Goal: Task Accomplishment & Management: Use online tool/utility

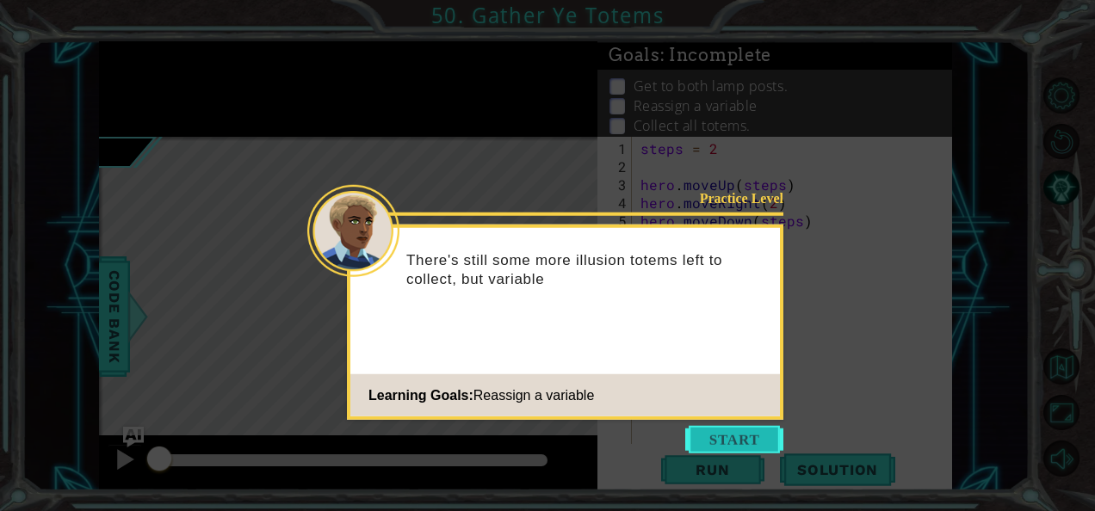
click at [710, 431] on button "Start" at bounding box center [734, 440] width 98 height 28
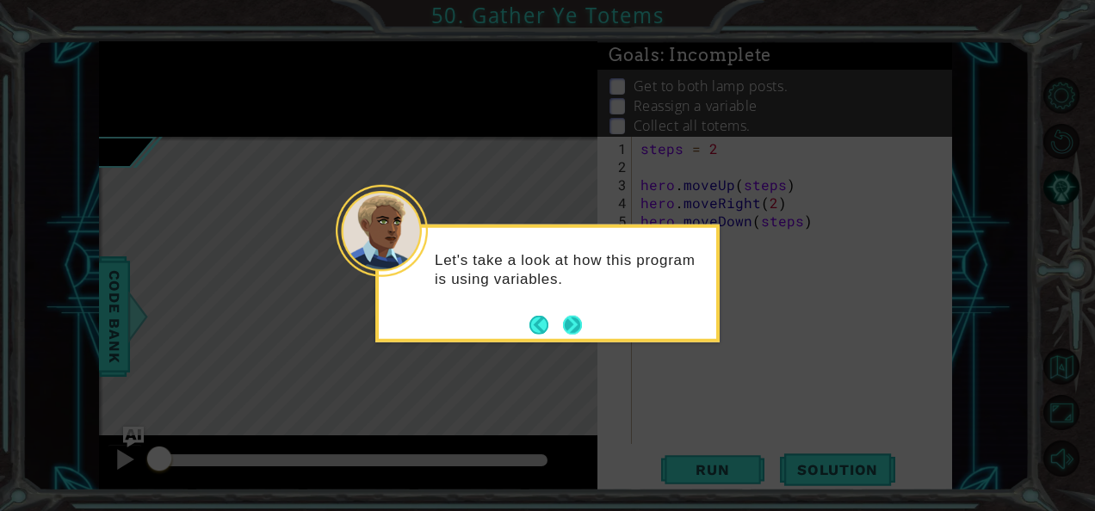
click at [572, 324] on button "Next" at bounding box center [572, 324] width 19 height 19
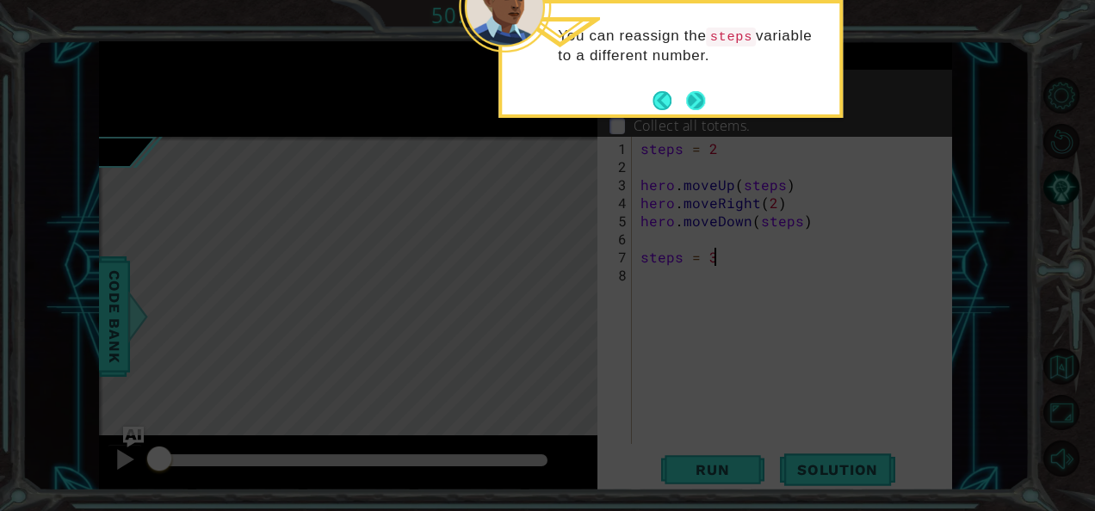
click at [703, 103] on button "Next" at bounding box center [695, 100] width 19 height 19
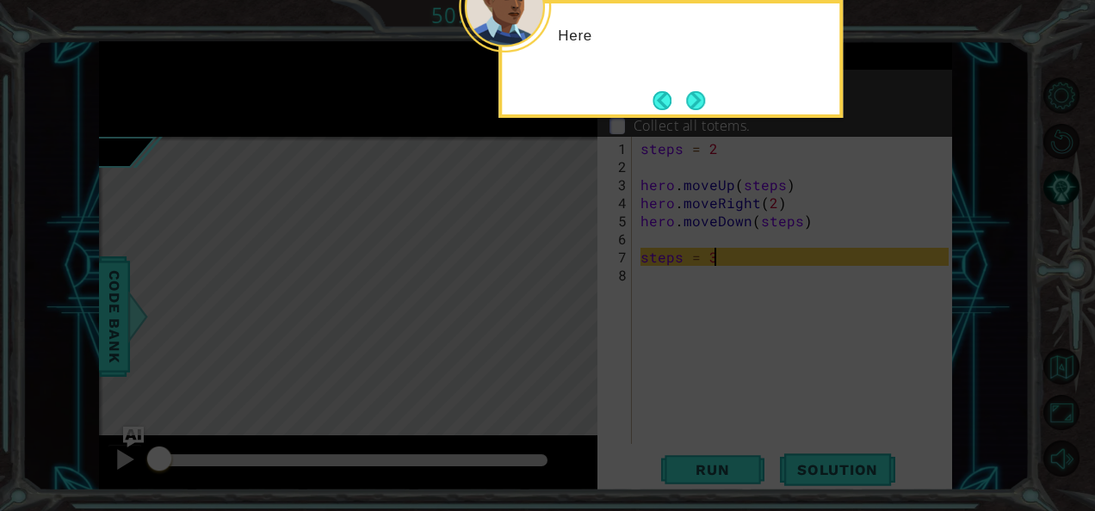
click at [703, 103] on button "Next" at bounding box center [695, 100] width 19 height 19
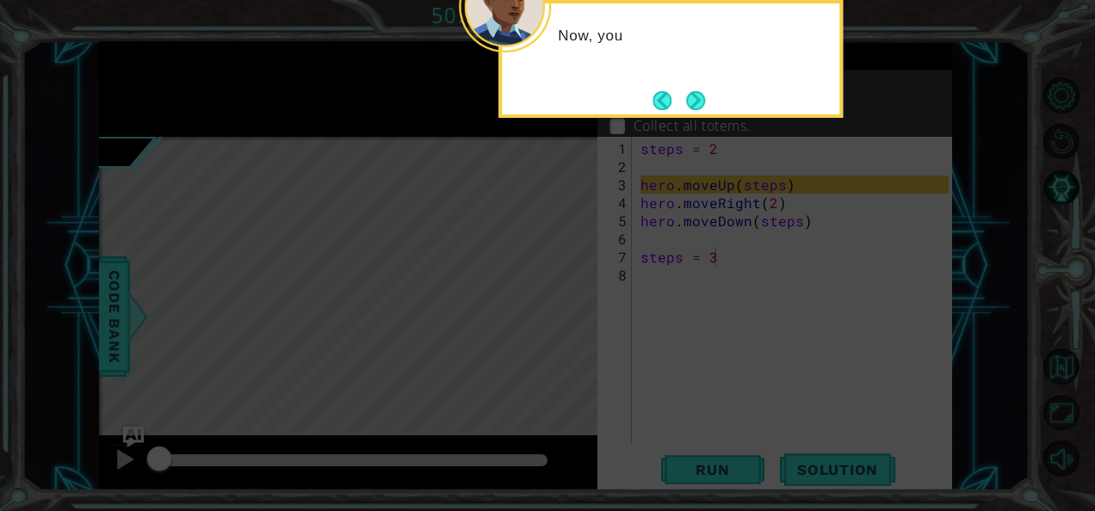
click at [703, 103] on button "Next" at bounding box center [696, 100] width 20 height 20
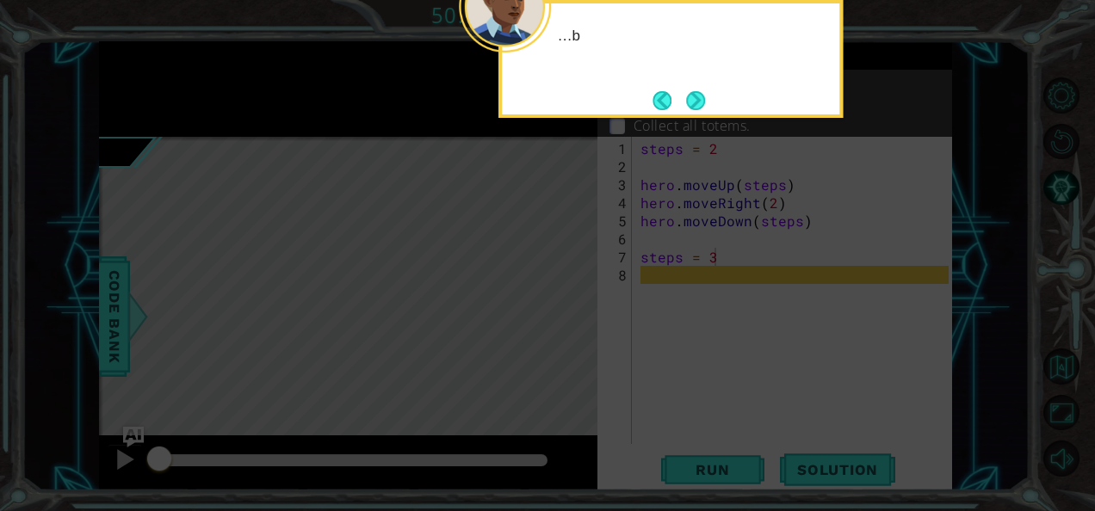
click at [703, 103] on button "Next" at bounding box center [696, 100] width 20 height 20
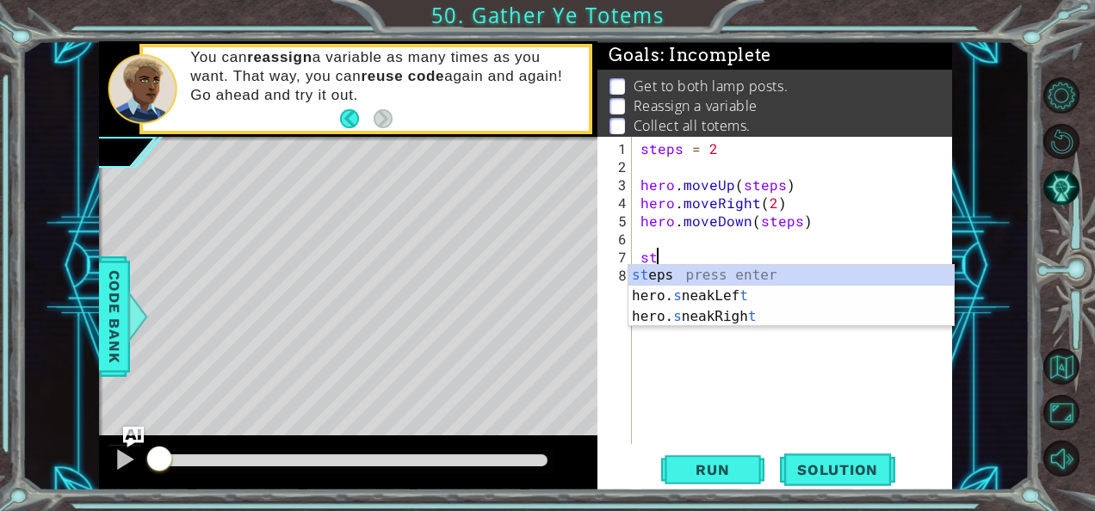
type textarea "s"
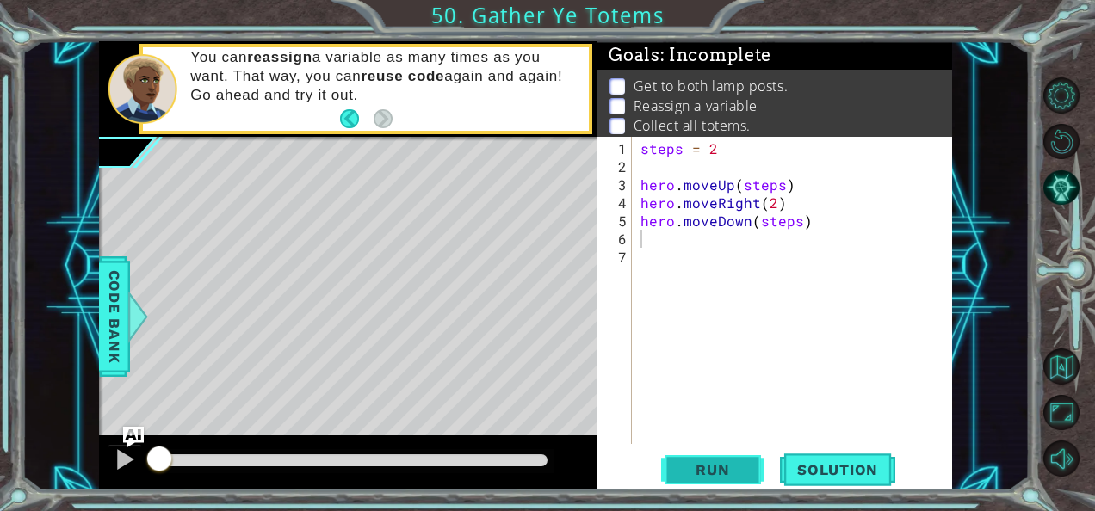
click at [678, 455] on button "Run" at bounding box center [712, 469] width 103 height 35
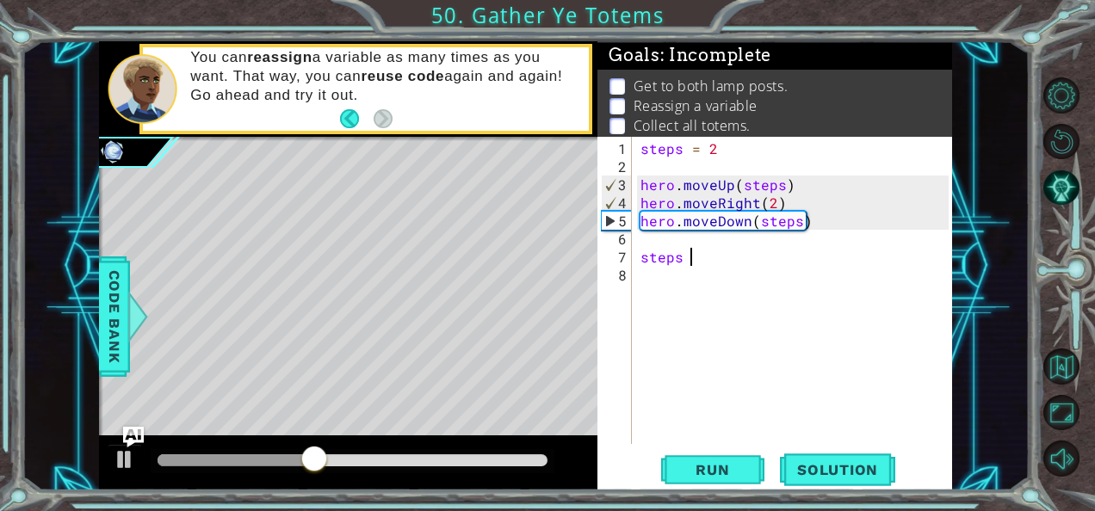
scroll to position [0, 2]
type textarea "steps = 3"
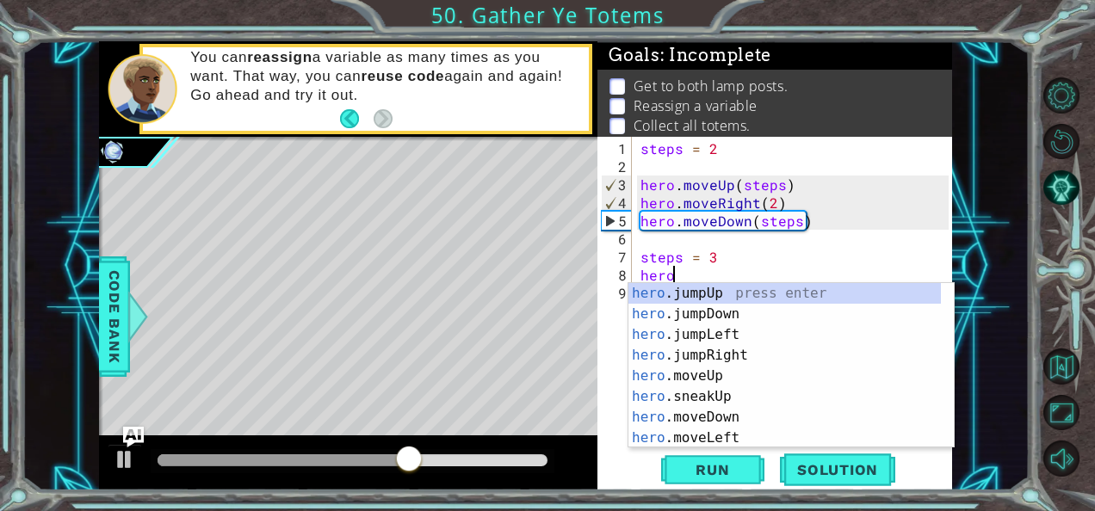
scroll to position [0, 1]
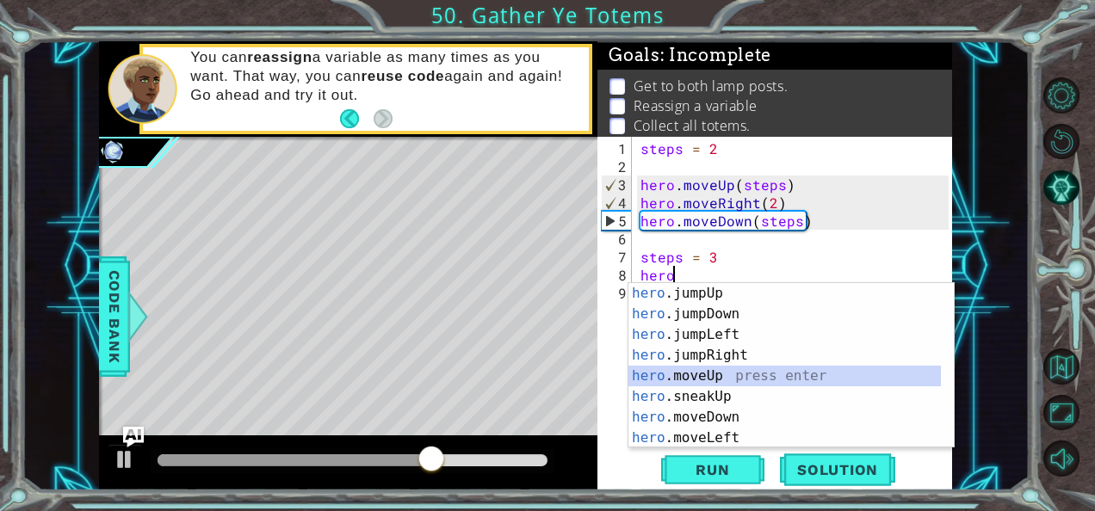
click at [756, 367] on div "hero .jumpUp press enter hero .jumpDown press enter hero .jumpLeft press enter …" at bounding box center [785, 386] width 313 height 207
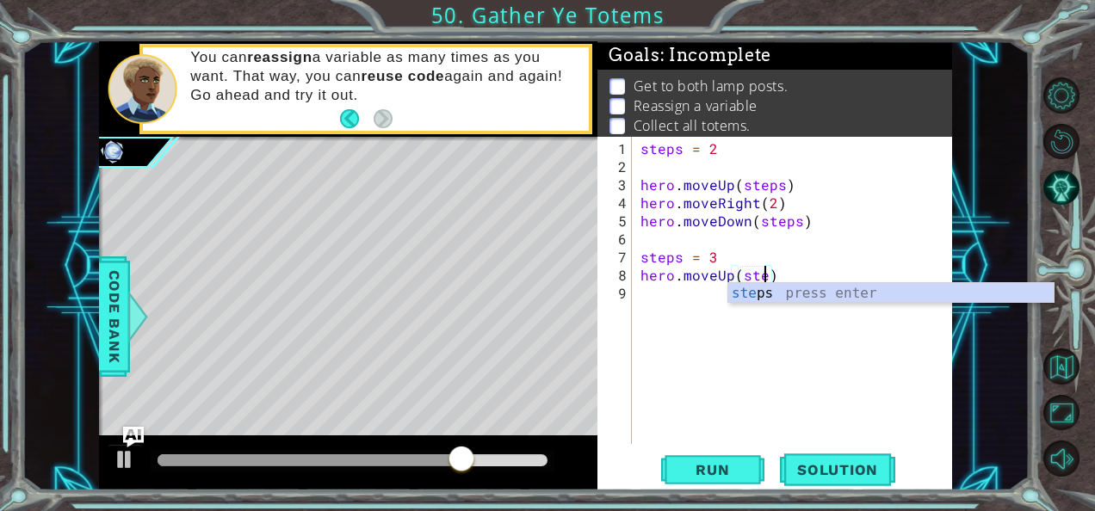
type textarea "hero.moveUp(steps)"
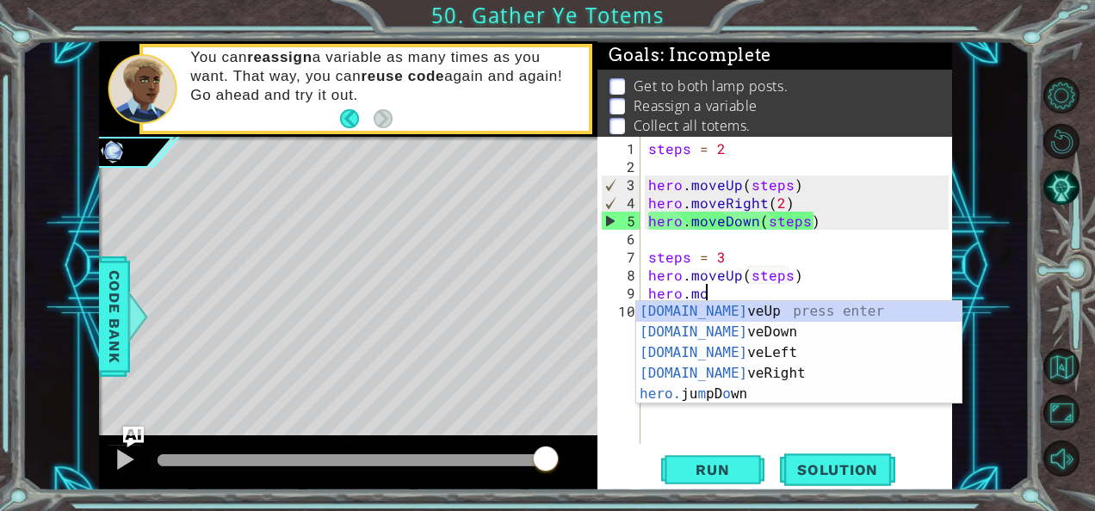
scroll to position [0, 3]
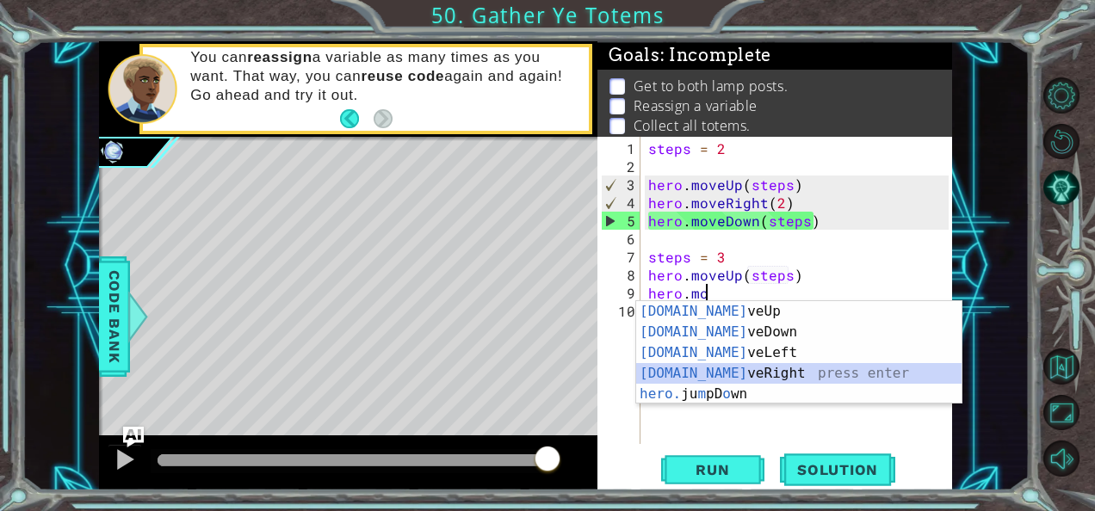
click at [720, 375] on div "[DOMAIN_NAME] veUp press enter [DOMAIN_NAME] veDown press enter [DOMAIN_NAME] v…" at bounding box center [799, 373] width 326 height 145
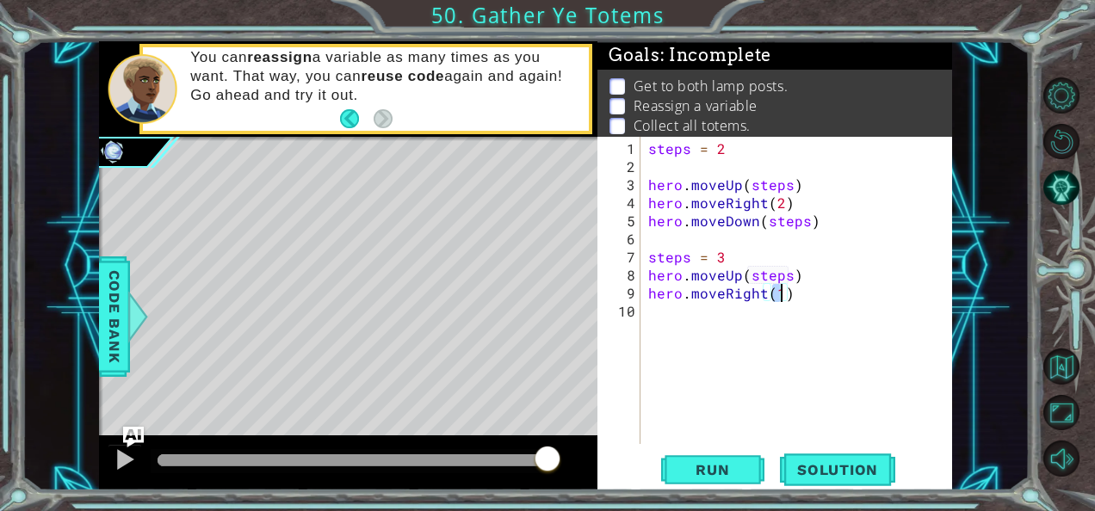
type textarea "hero.moveRight(2)"
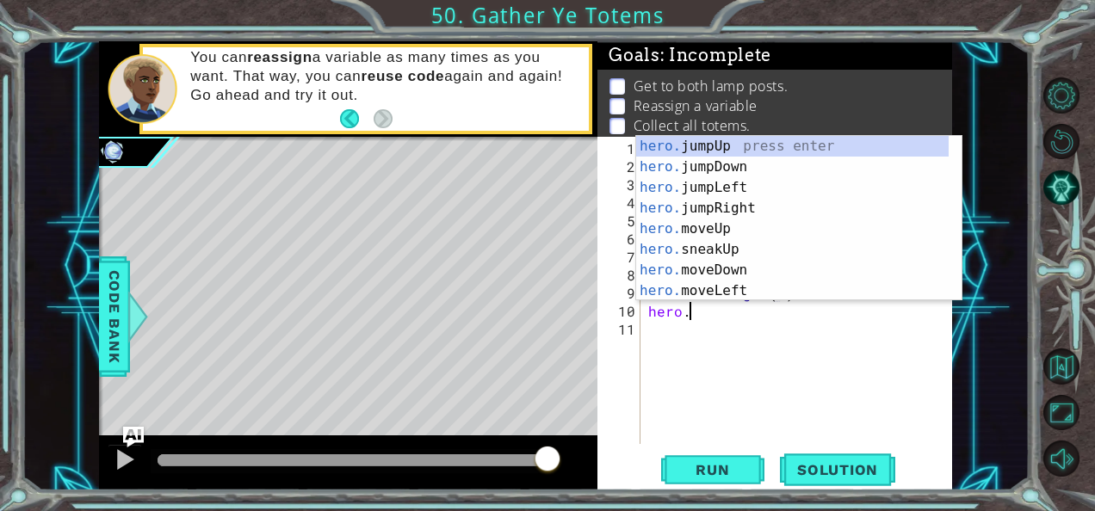
scroll to position [0, 2]
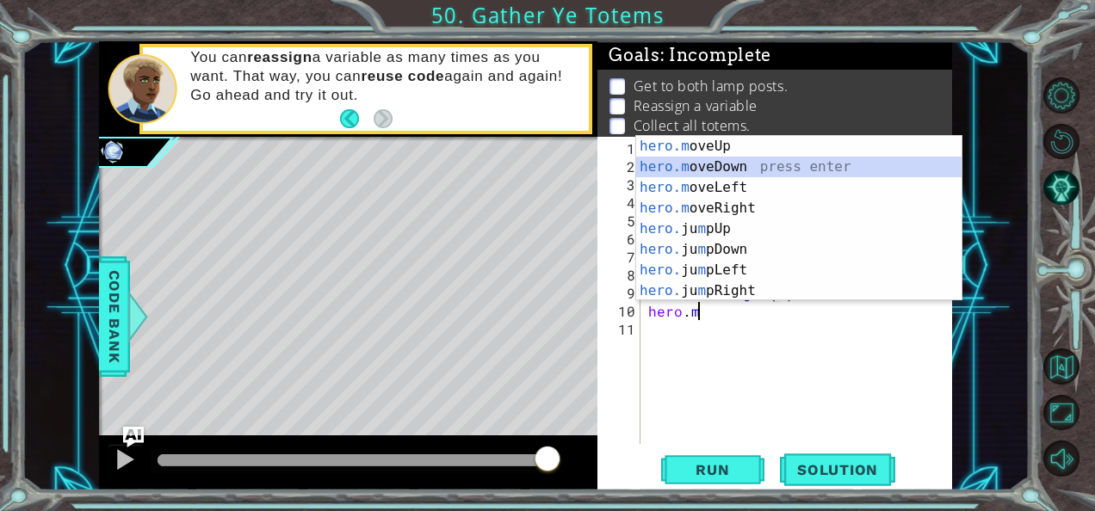
click at [735, 167] on div "hero.m oveUp press enter hero.m oveDown press enter hero.m oveLeft press enter …" at bounding box center [799, 239] width 326 height 207
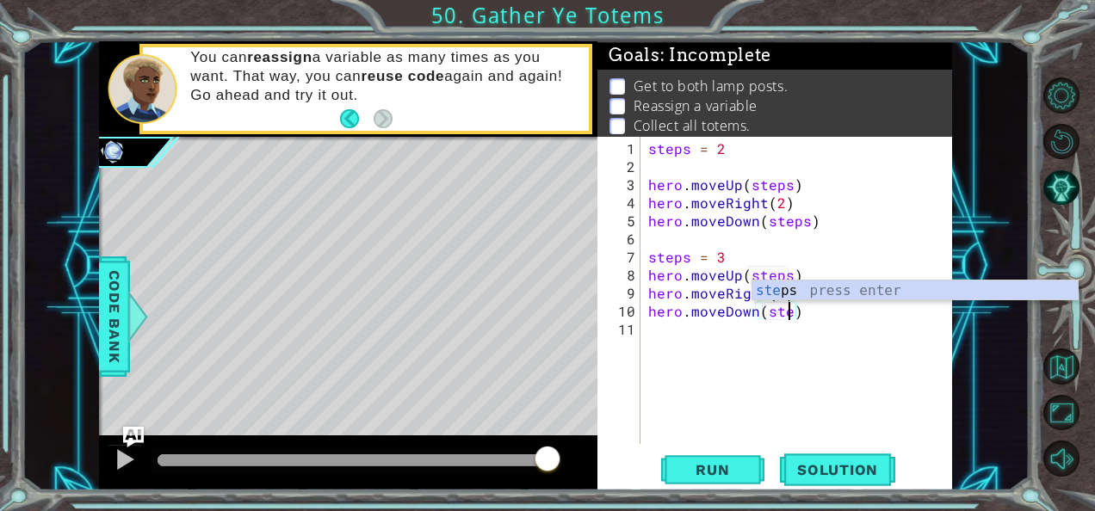
scroll to position [0, 9]
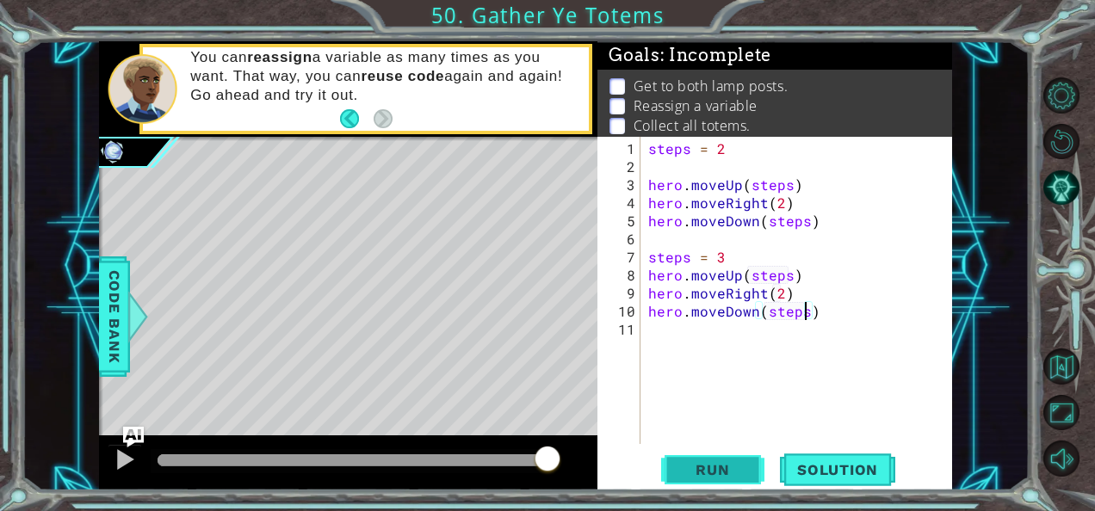
type textarea "hero.moveDown(steps)"
click at [716, 481] on button "Run" at bounding box center [712, 469] width 103 height 35
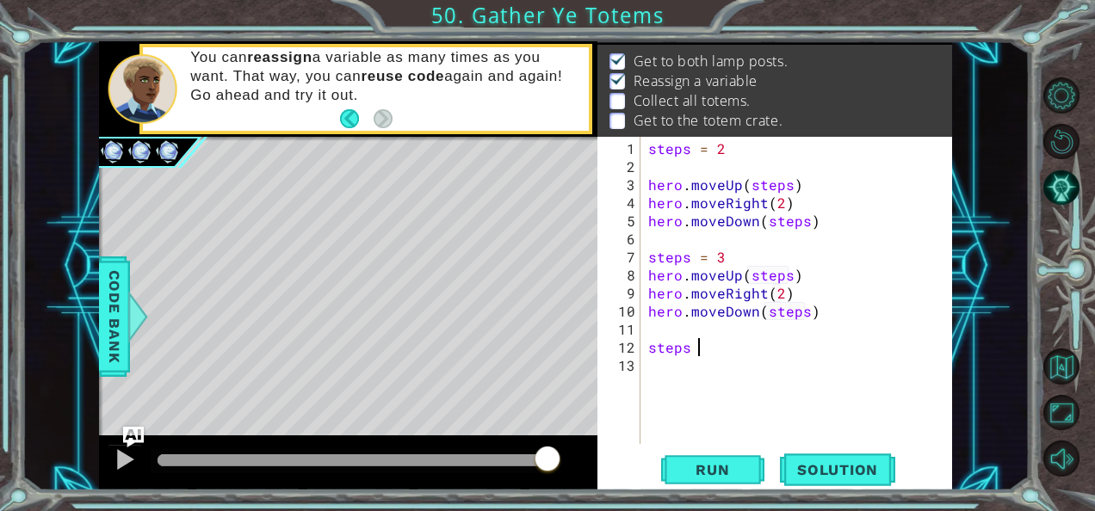
scroll to position [0, 3]
type textarea "steps = 4"
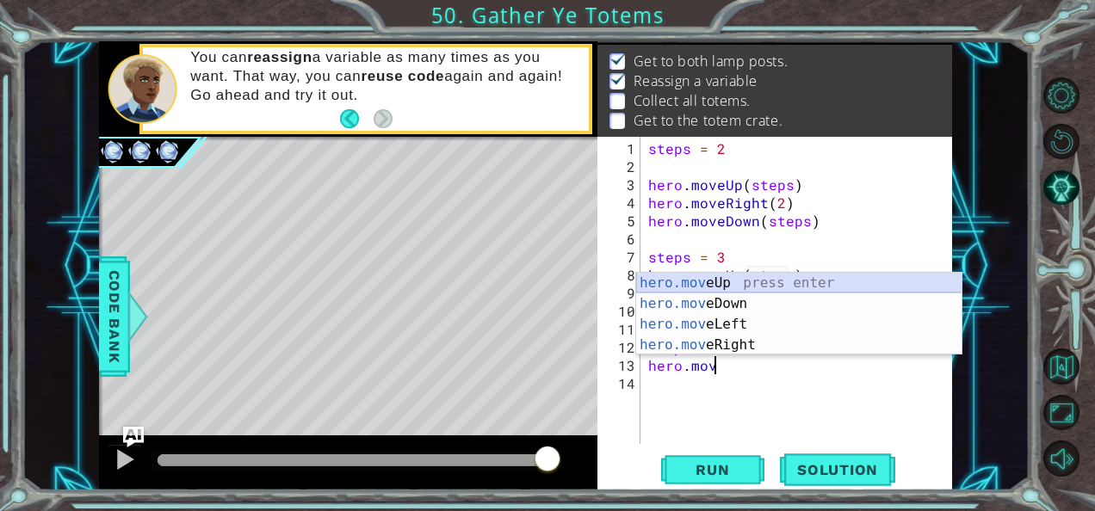
click at [738, 278] on div "hero.mov eUp press enter hero.mov eDown press enter hero.mov eLeft press enter …" at bounding box center [799, 335] width 326 height 124
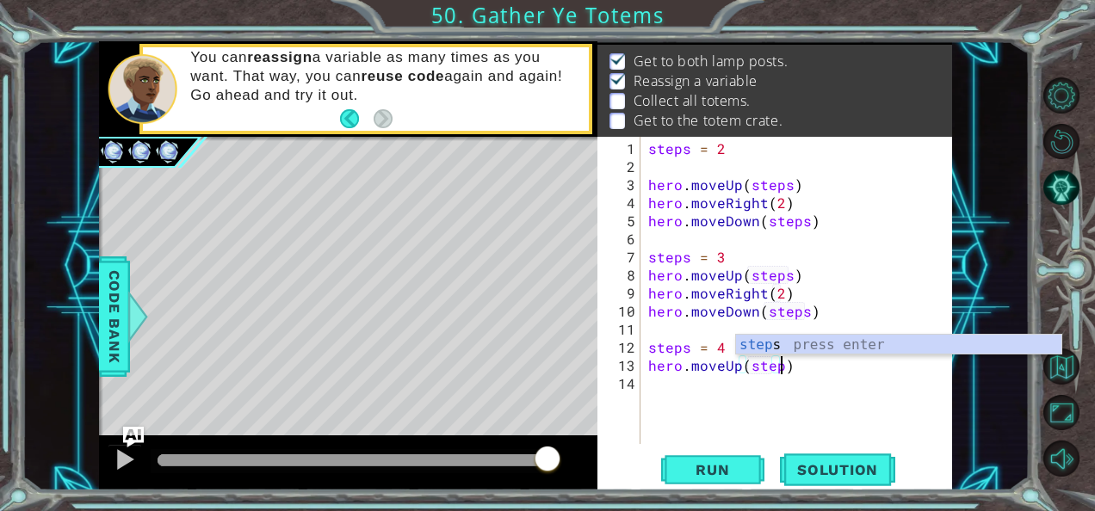
type textarea "hero.moveUp(steps)"
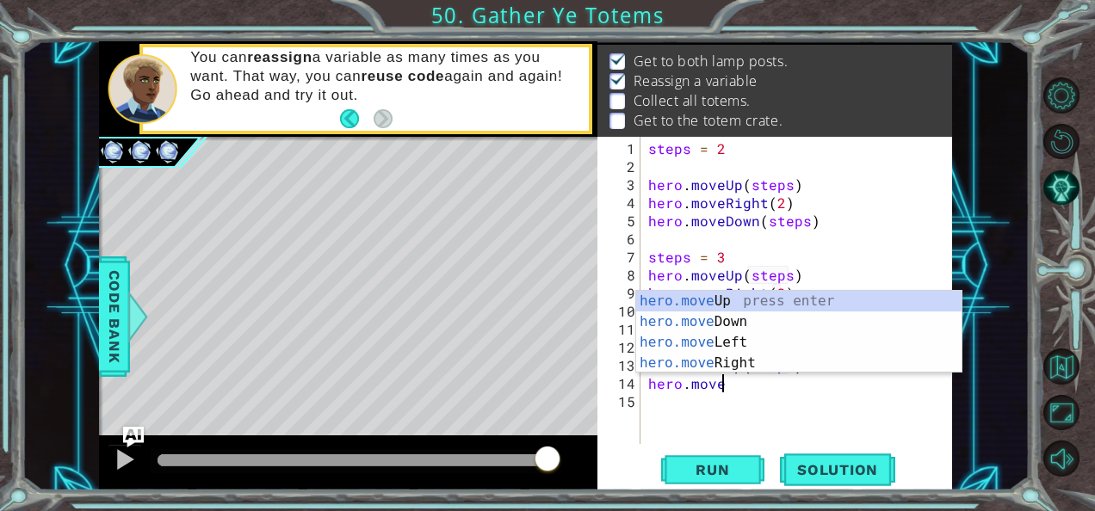
scroll to position [0, 3]
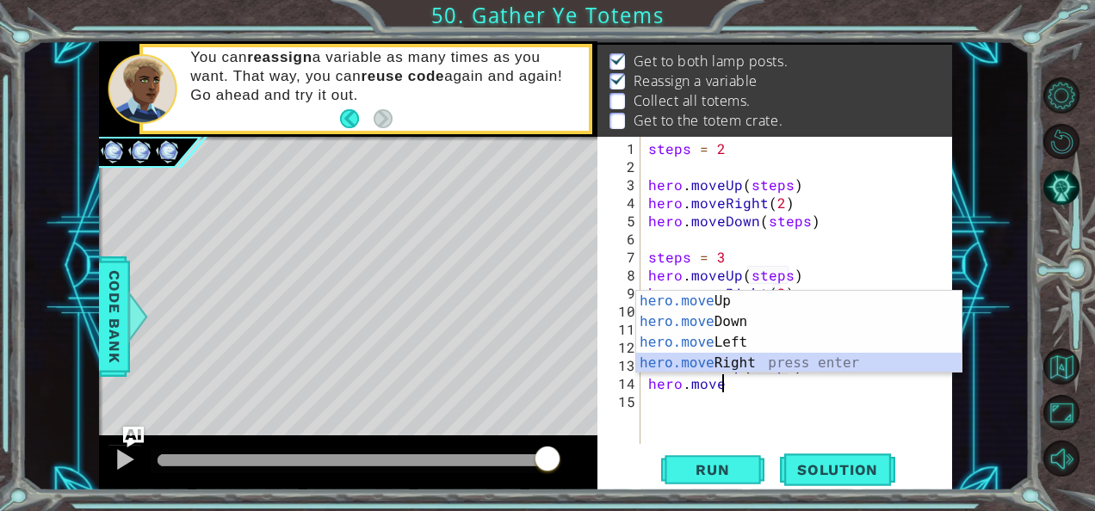
click at [747, 360] on div "hero.move Up press enter hero.move Down press enter hero.move Left press enter …" at bounding box center [799, 353] width 326 height 124
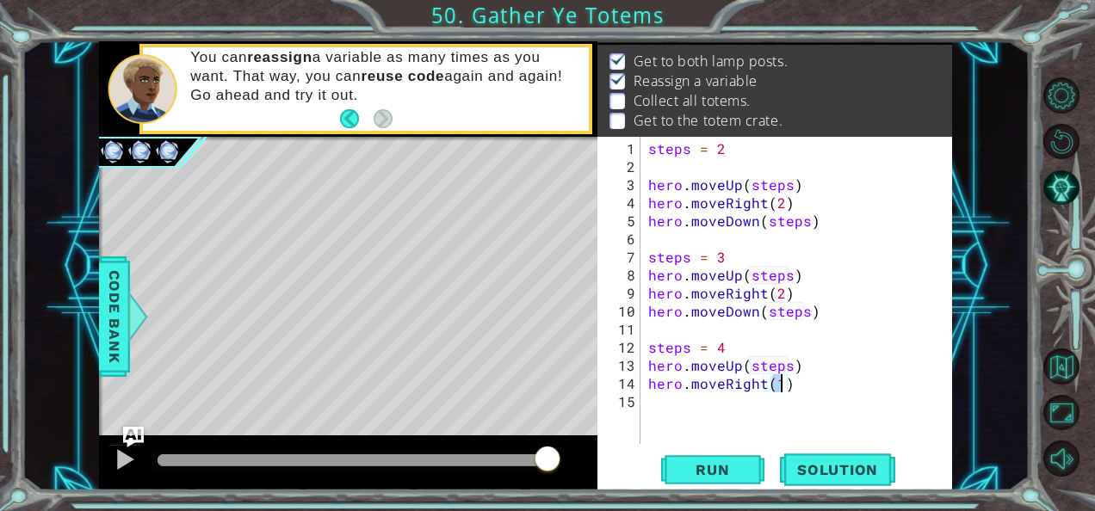
type textarea "hero.moveRight(2)"
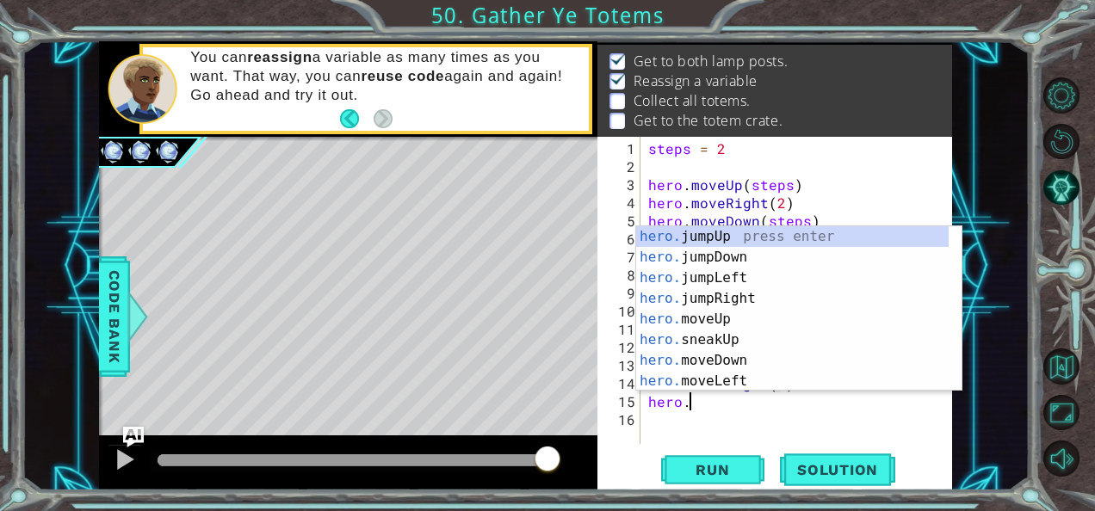
scroll to position [0, 2]
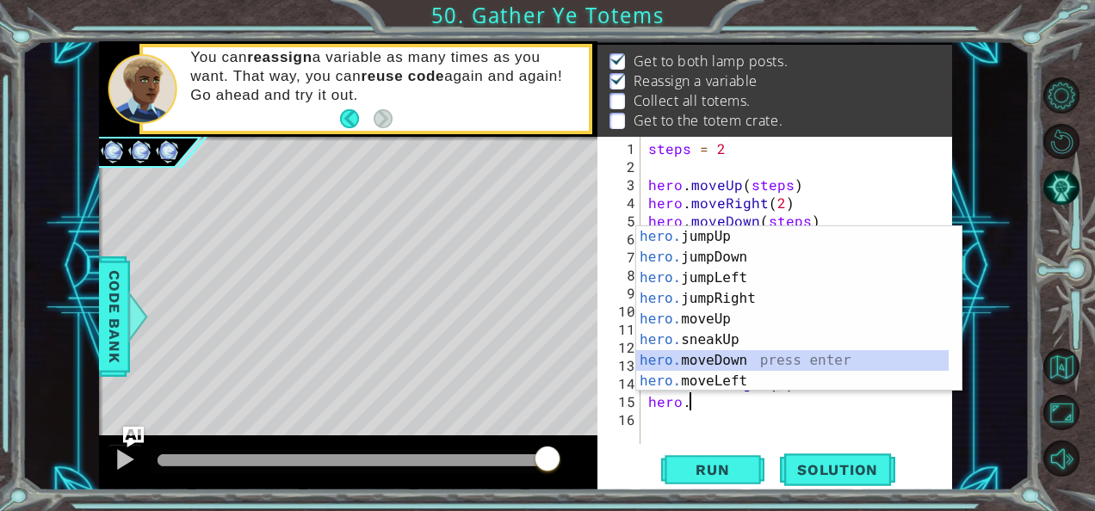
click at [730, 359] on div "hero. jumpUp press enter hero. jumpDown press enter hero. jumpLeft press enter …" at bounding box center [792, 329] width 313 height 207
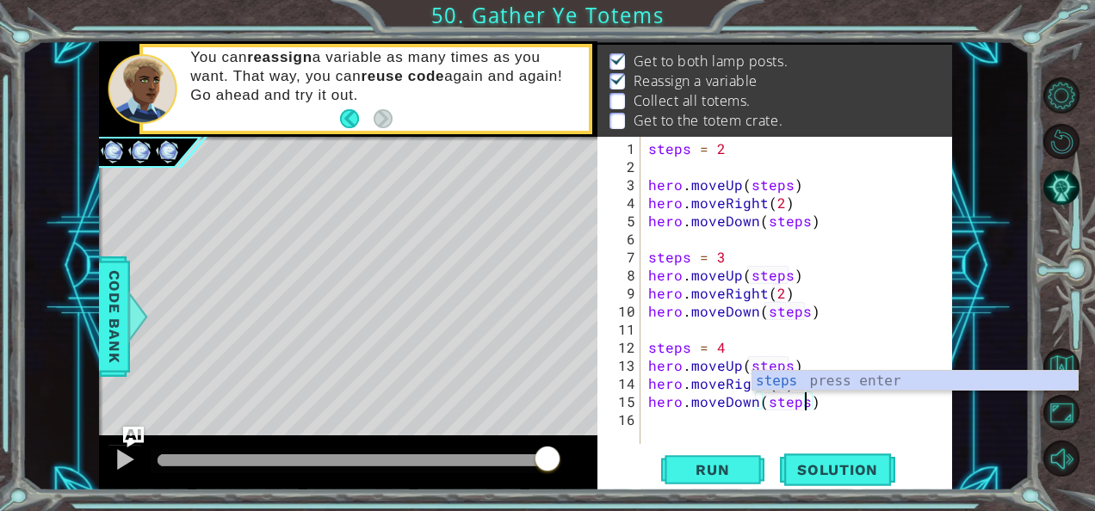
scroll to position [0, 9]
type textarea "hero.moveDown(steps)"
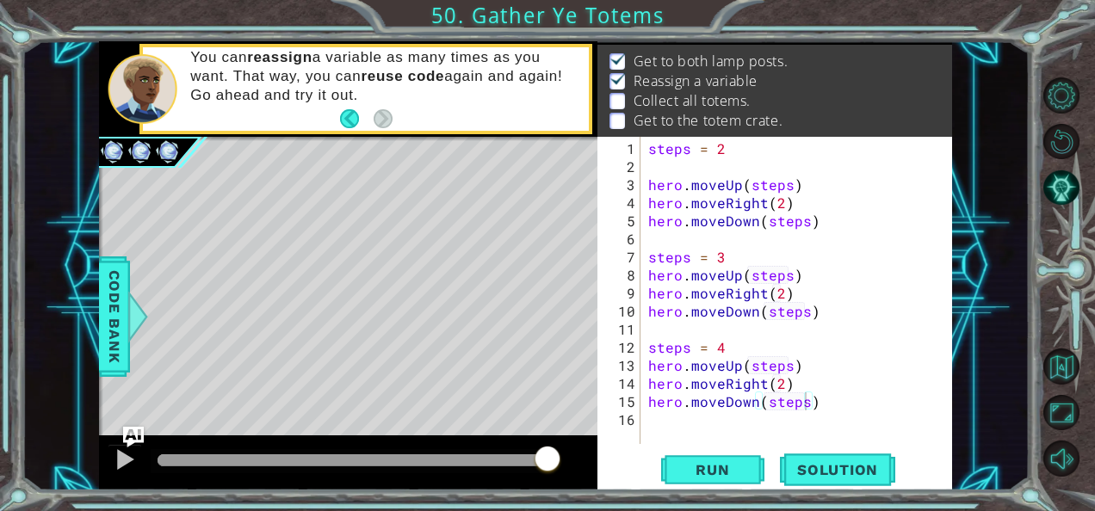
click at [973, 417] on div "1 ההההההההההההההההההההההההההההההההההההההההההההההההההההההההההההההההההההההההההההה…" at bounding box center [525, 266] width 1007 height 450
click at [708, 467] on span "Run" at bounding box center [713, 470] width 68 height 17
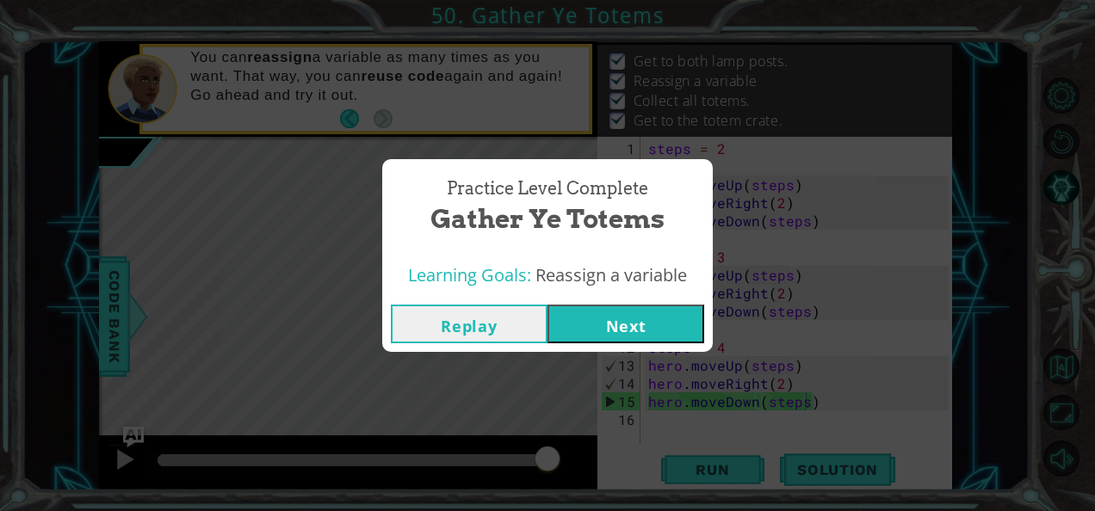
click at [462, 331] on button "Replay" at bounding box center [469, 324] width 157 height 39
